Goal: Information Seeking & Learning: Learn about a topic

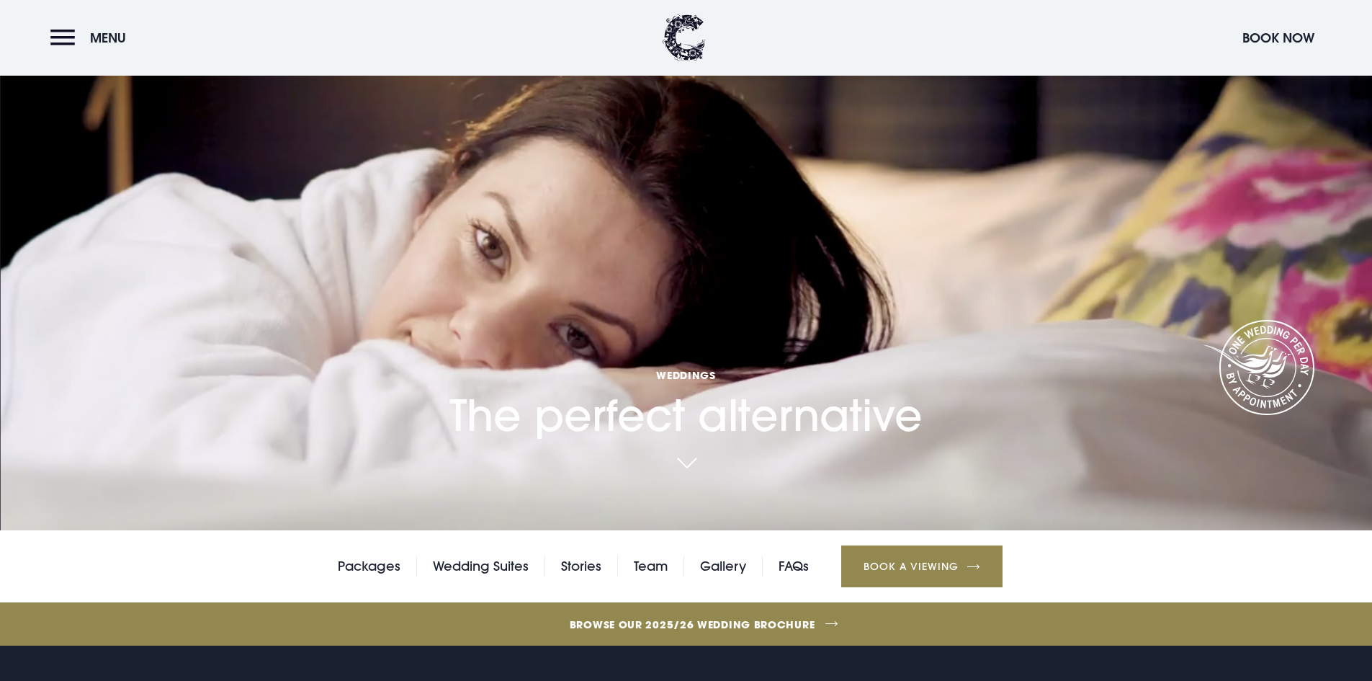
scroll to position [360, 0]
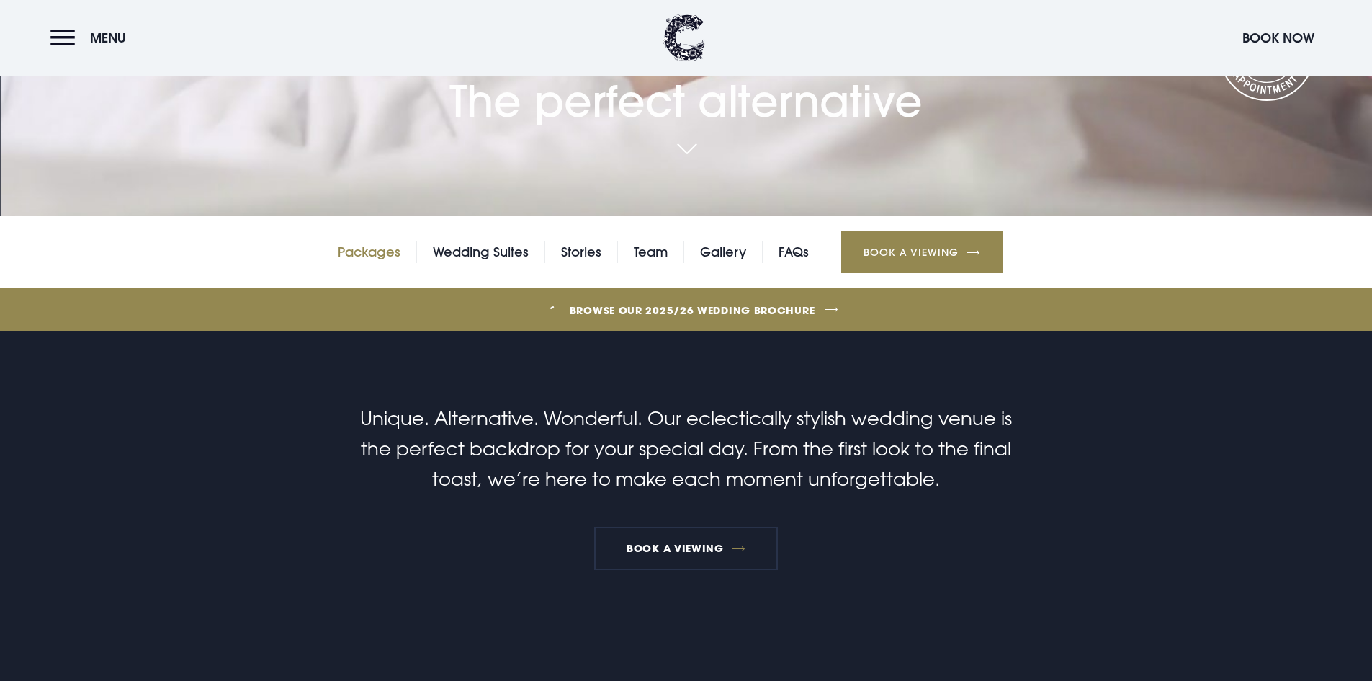
click at [372, 256] on link "Packages" at bounding box center [369, 252] width 63 height 22
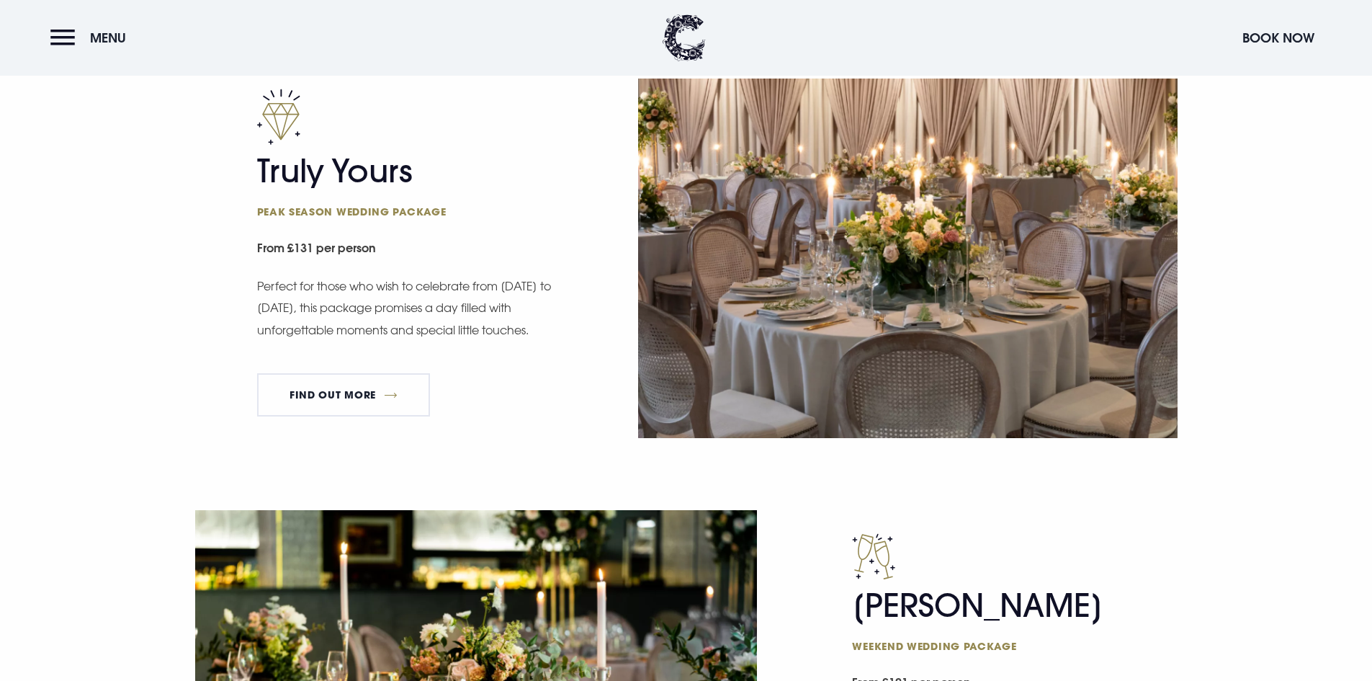
scroll to position [1009, 0]
click at [355, 391] on link "FIND OUT MORE" at bounding box center [344, 393] width 174 height 43
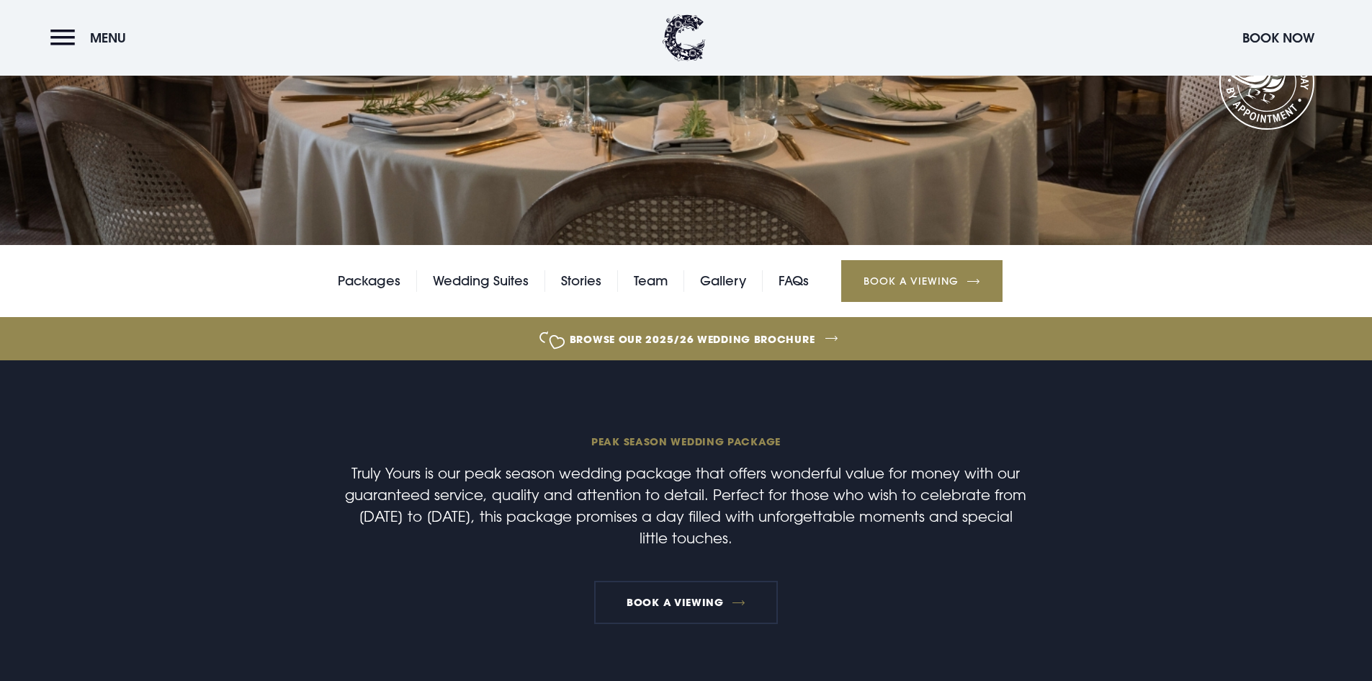
scroll to position [288, 0]
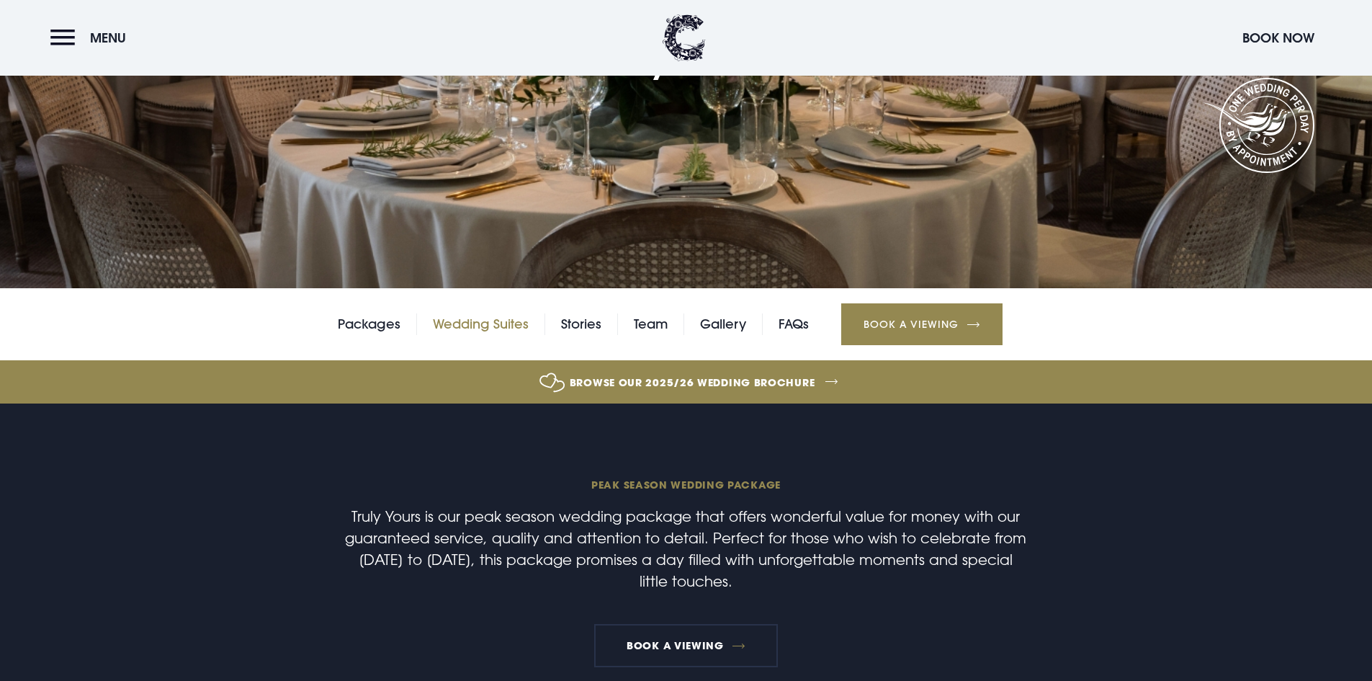
click at [477, 331] on link "Wedding Suites" at bounding box center [481, 324] width 96 height 22
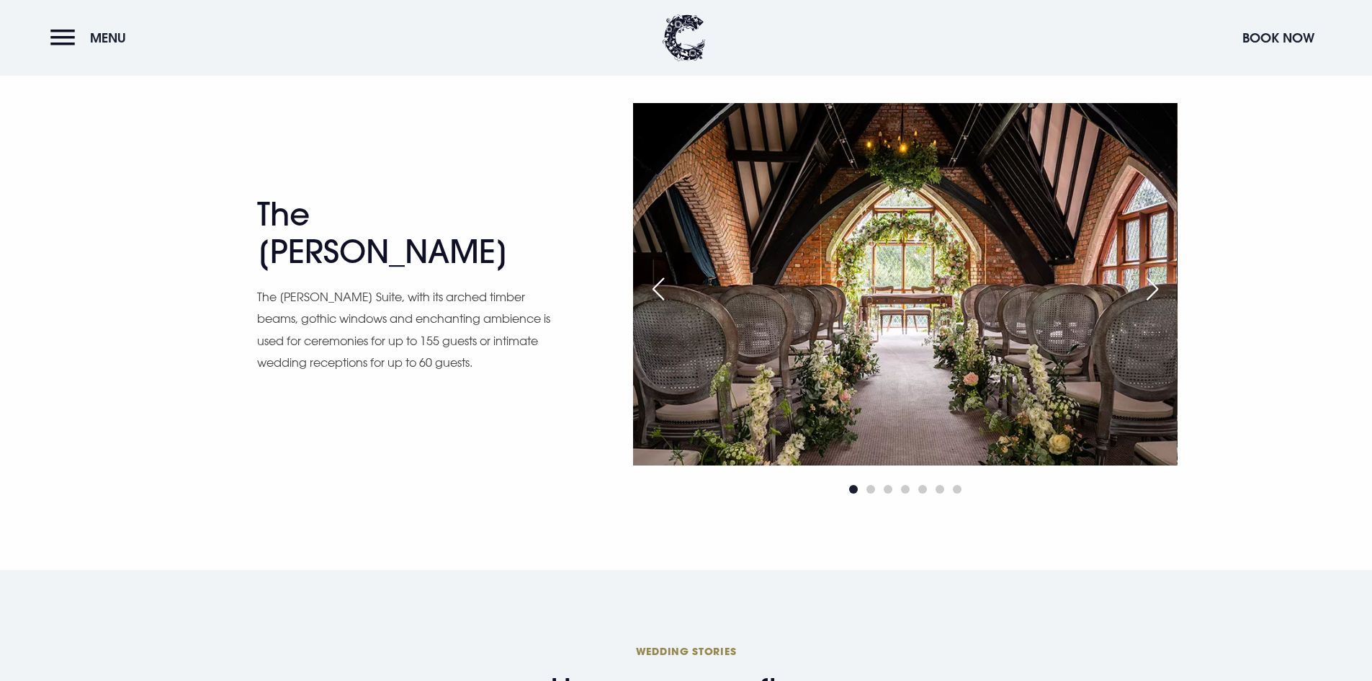
scroll to position [2449, 0]
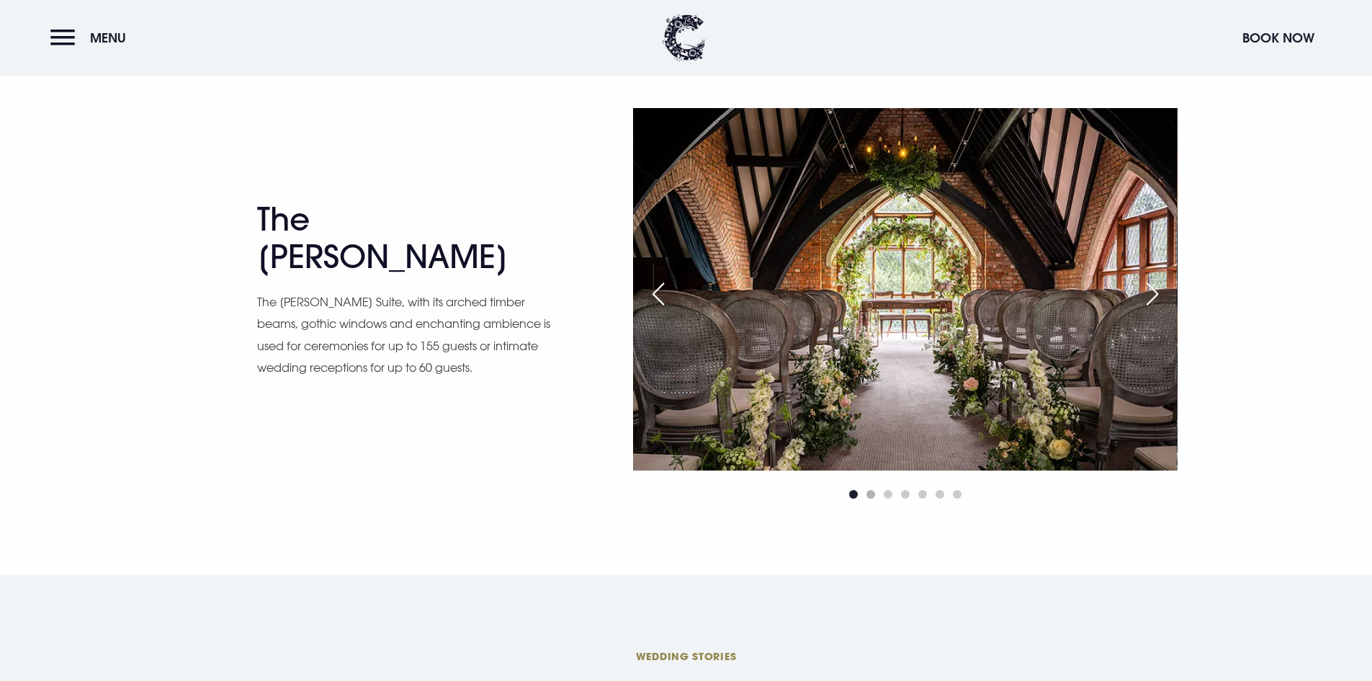
click at [872, 497] on span "Go to slide 2" at bounding box center [871, 494] width 9 height 9
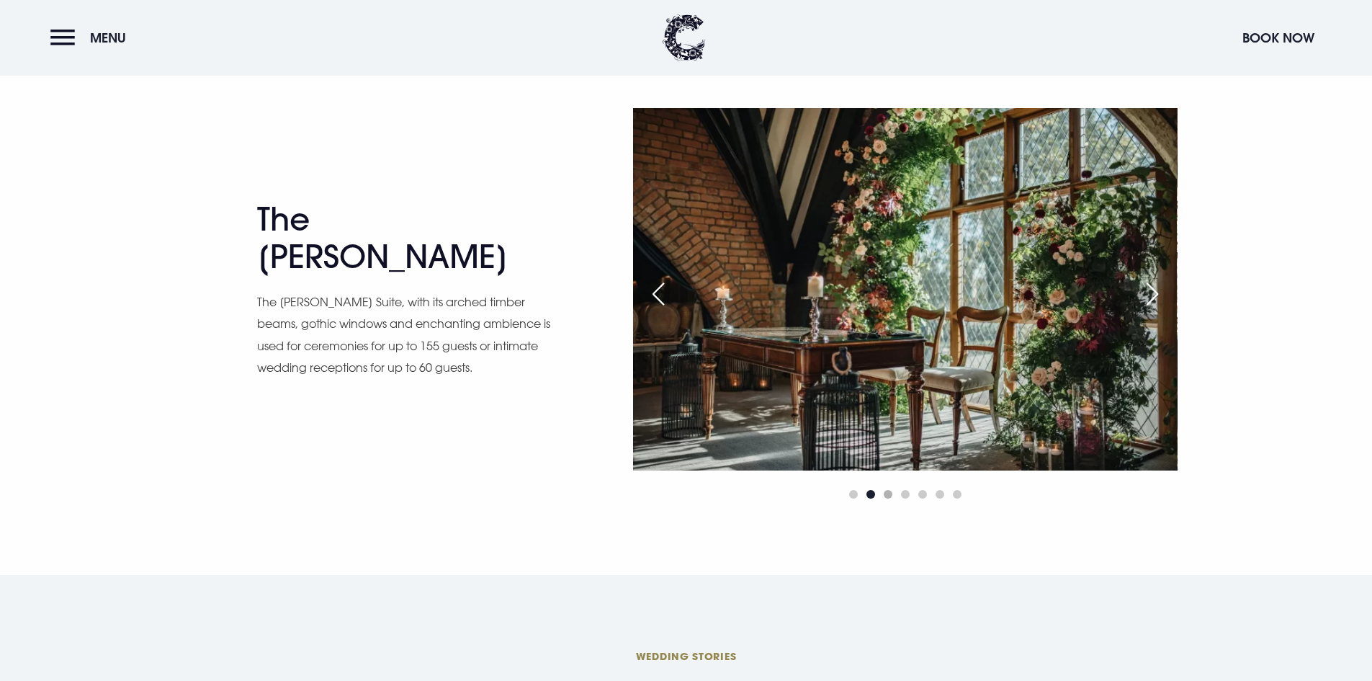
click at [890, 495] on span "Go to slide 3" at bounding box center [888, 494] width 9 height 9
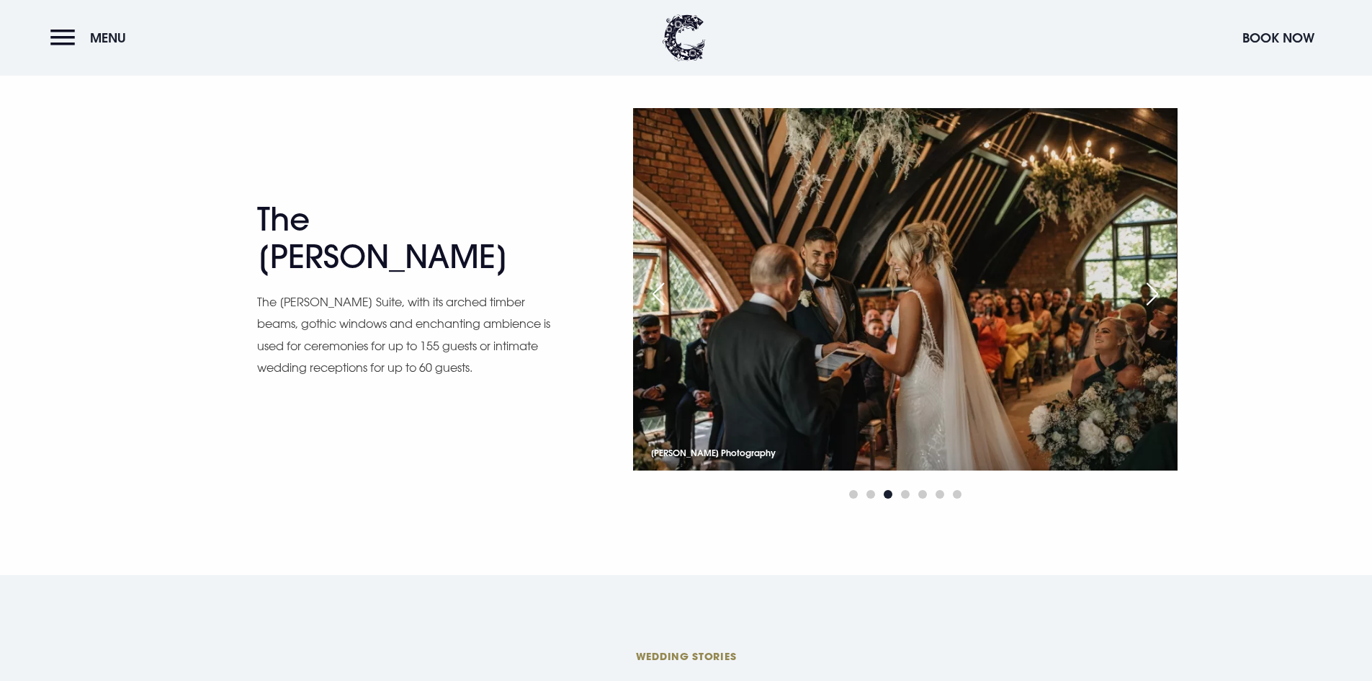
click at [911, 495] on div at bounding box center [905, 494] width 544 height 17
click at [906, 494] on span "Go to slide 4" at bounding box center [905, 494] width 9 height 9
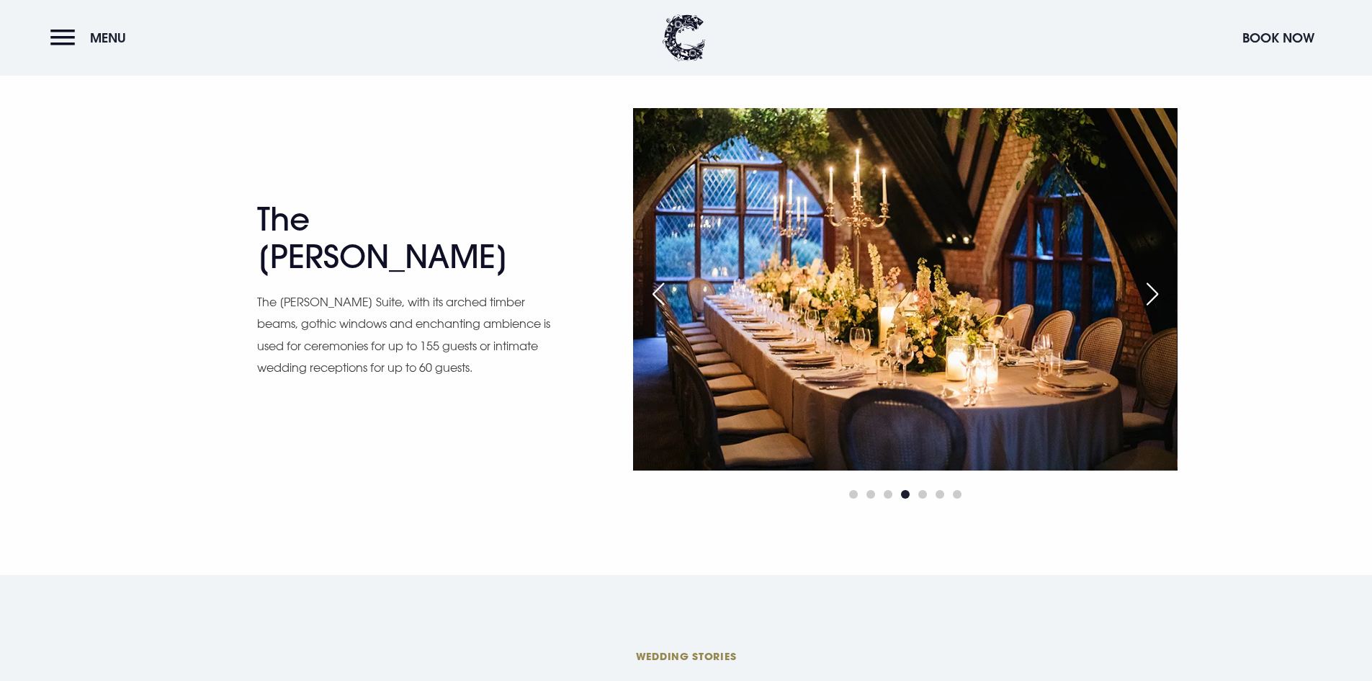
click at [928, 493] on div at bounding box center [905, 494] width 544 height 17
click at [923, 494] on span "Go to slide 5" at bounding box center [922, 494] width 9 height 9
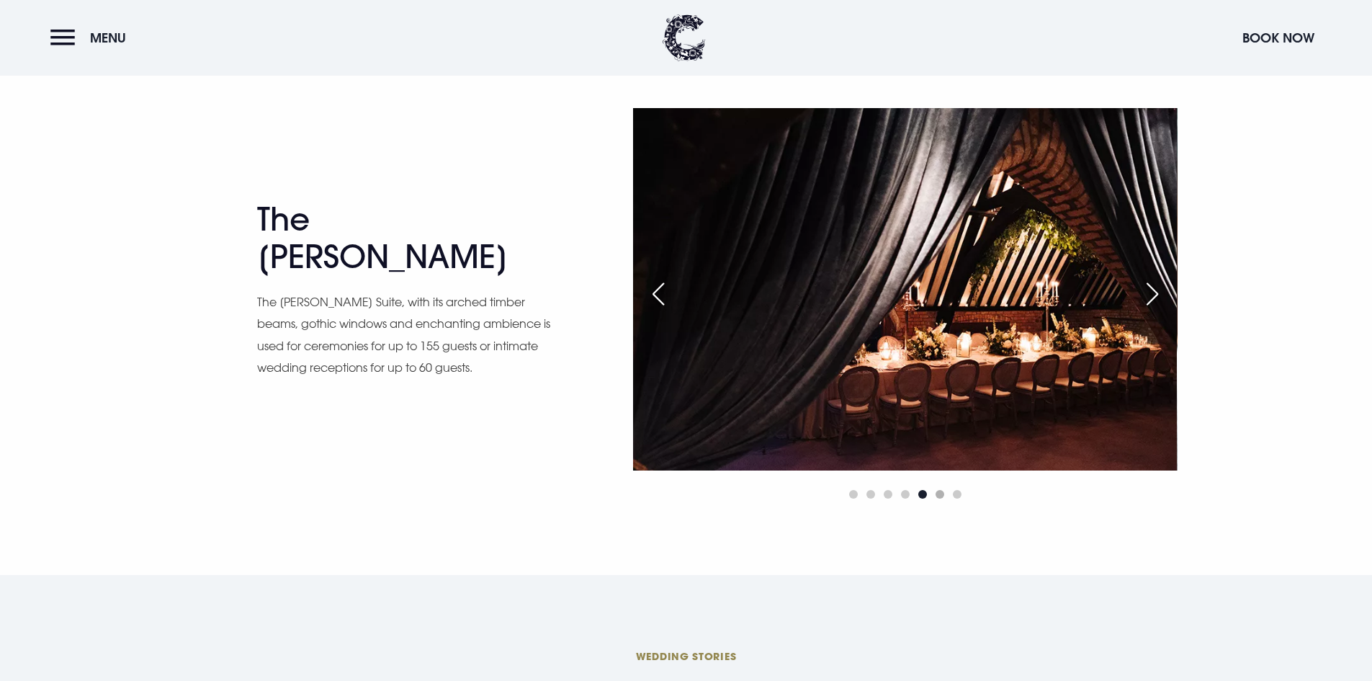
click at [941, 495] on span "Go to slide 6" at bounding box center [940, 494] width 9 height 9
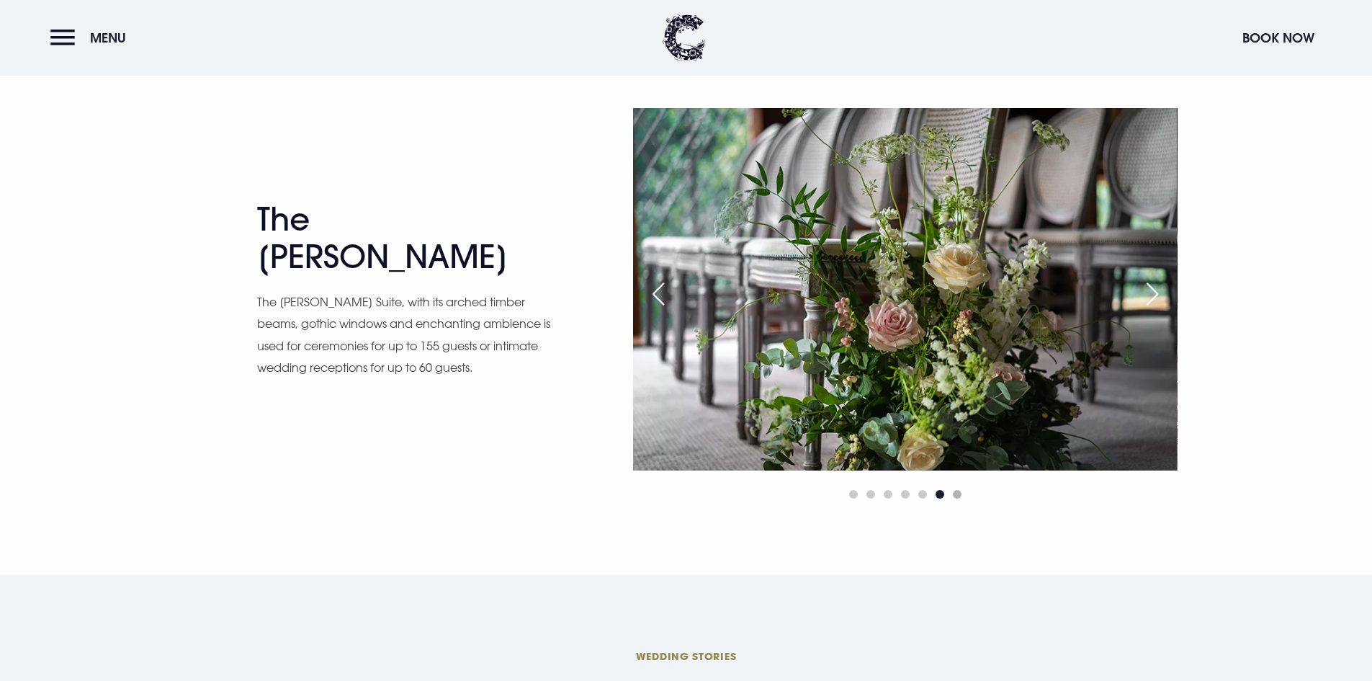
click at [958, 497] on span "Go to slide 7" at bounding box center [957, 494] width 9 height 9
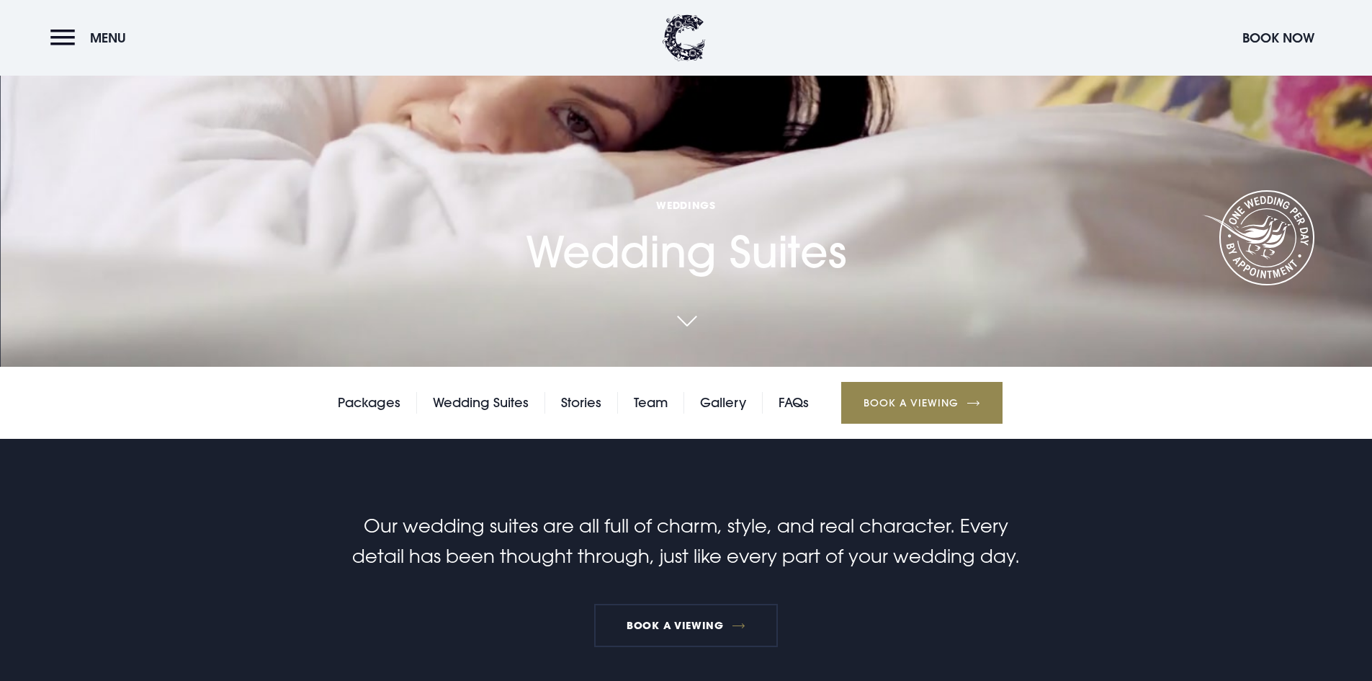
scroll to position [288, 0]
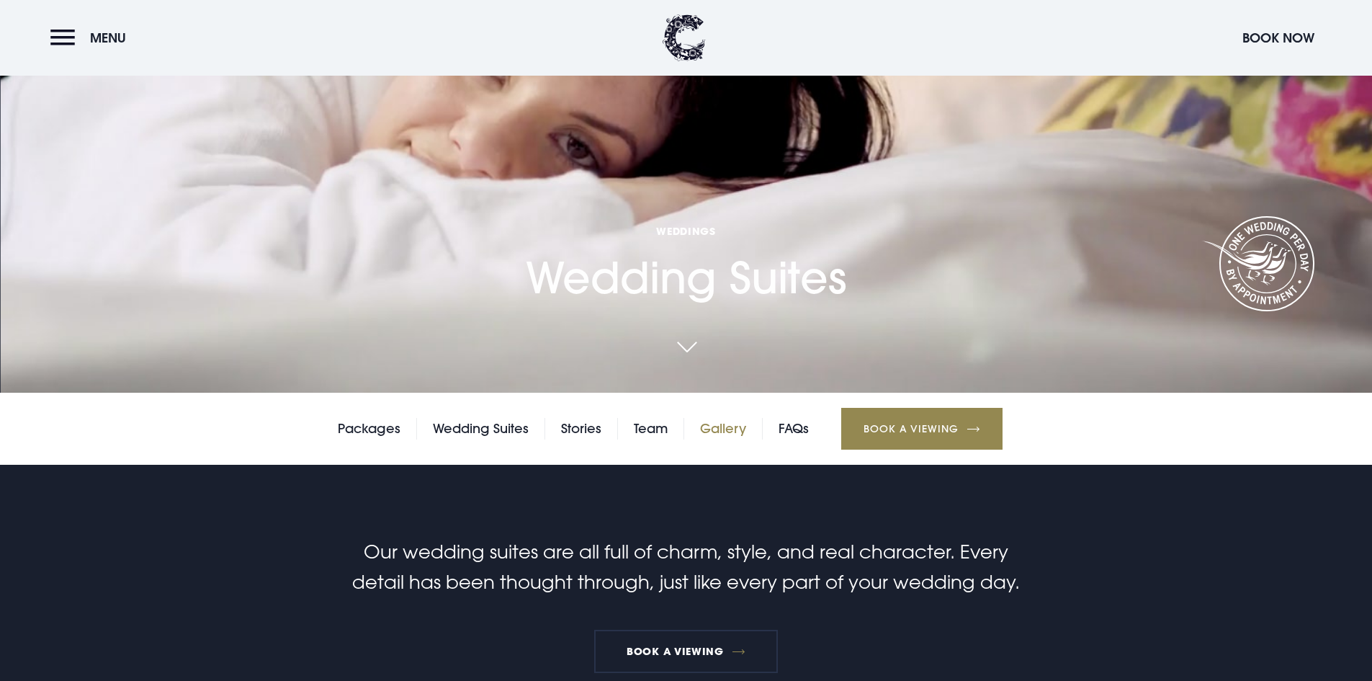
click at [721, 421] on link "Gallery" at bounding box center [723, 429] width 46 height 22
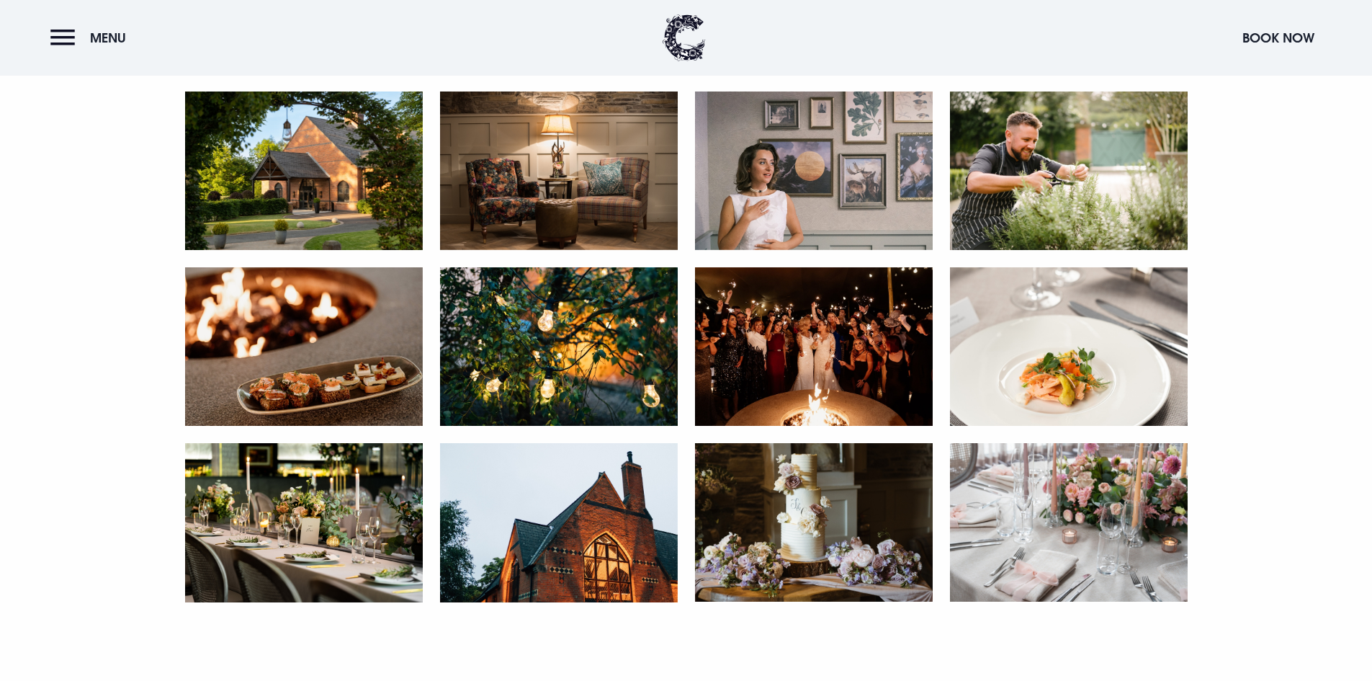
scroll to position [3098, 0]
